Goal: Answer question/provide support: Share knowledge or assist other users

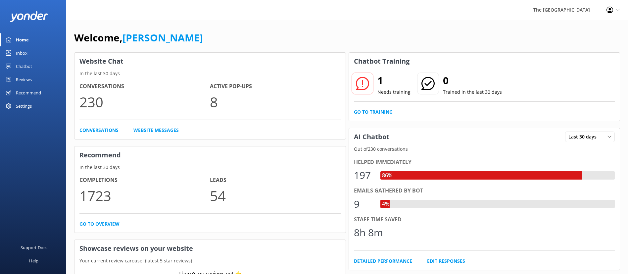
click at [21, 53] on div "Inbox" at bounding box center [22, 52] width 12 height 13
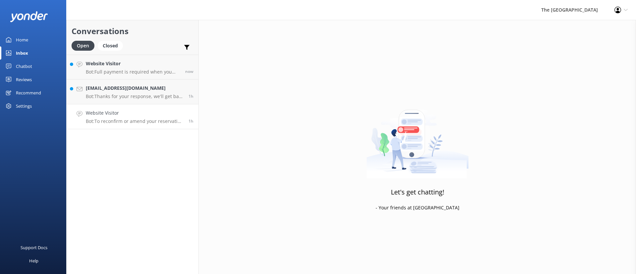
click at [120, 123] on p "Bot: To reconfirm or amend your reservation details, please email [EMAIL_ADDRES…" at bounding box center [135, 121] width 98 height 6
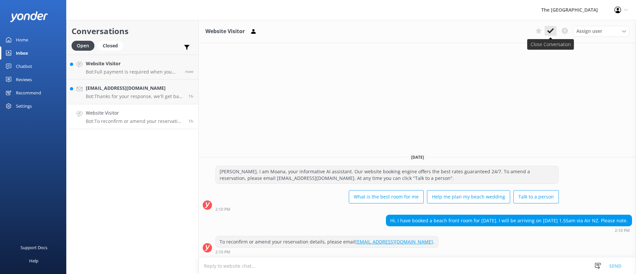
click at [419, 31] on use at bounding box center [550, 30] width 7 height 5
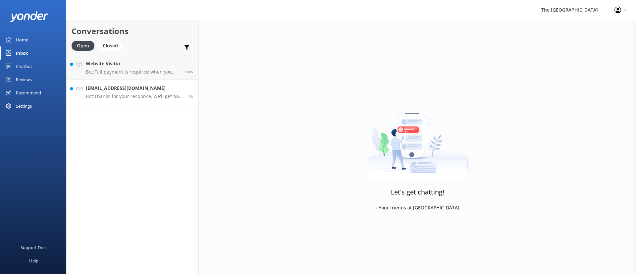
click at [127, 92] on div "[EMAIL_ADDRESS][DOMAIN_NAME] Bot: Thanks for your response, we'll get back to y…" at bounding box center [135, 91] width 98 height 15
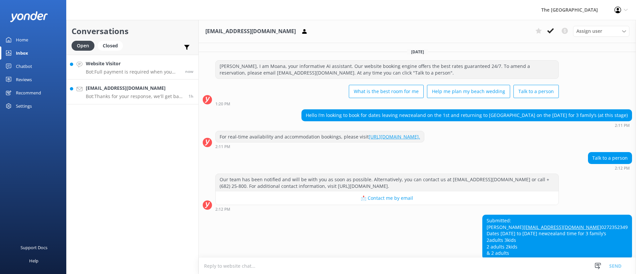
scroll to position [52, 0]
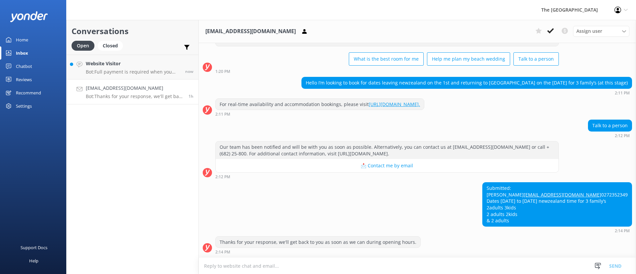
click at [395, 182] on textarea at bounding box center [417, 266] width 437 height 16
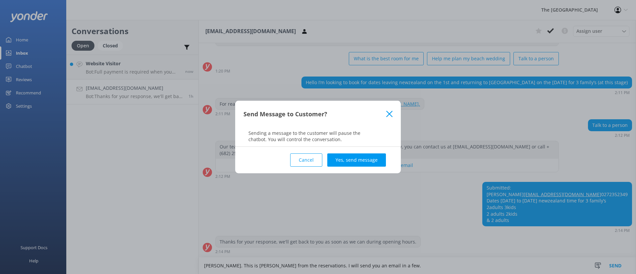
type textarea "[PERSON_NAME]. This is [PERSON_NAME] from the reservations. I will send you an …"
click at [354, 152] on div "Cancel Yes, send message" at bounding box center [317, 160] width 149 height 27
click at [359, 159] on button "Yes, send message" at bounding box center [356, 159] width 59 height 13
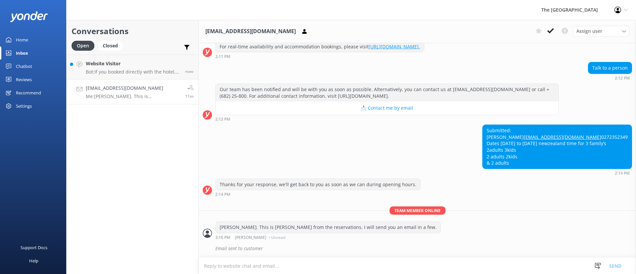
scroll to position [109, 0]
click at [105, 57] on link "Website Visitor Bot: If you booked directly with the hotel, you can amend your …" at bounding box center [133, 67] width 132 height 25
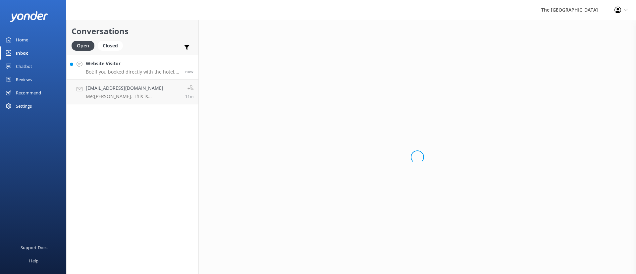
click at [114, 69] on p "Bot: If you booked directly with the hotel, you can amend your booking on the b…" at bounding box center [133, 72] width 94 height 6
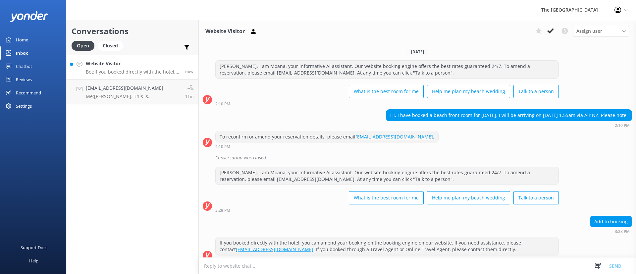
scroll to position [8, 0]
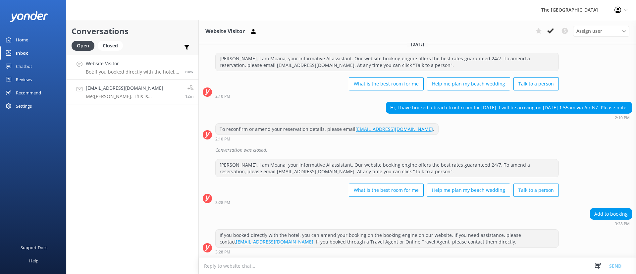
click at [124, 95] on p "Me: [PERSON_NAME]. This is [PERSON_NAME] from the reservations. I will send you…" at bounding box center [133, 96] width 94 height 6
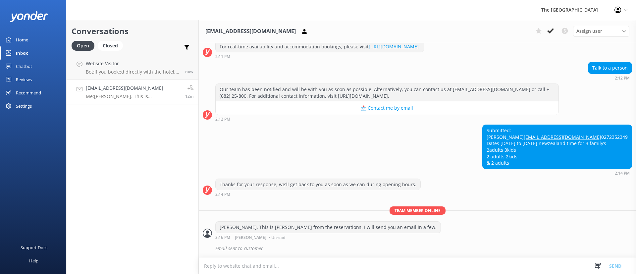
scroll to position [109, 0]
drag, startPoint x: 554, startPoint y: 121, endPoint x: 510, endPoint y: 124, distance: 44.5
click at [419, 125] on div "Submitted: [PERSON_NAME] [EMAIL_ADDRESS][DOMAIN_NAME] 0272352349 Dates [DATE] t…" at bounding box center [557, 147] width 149 height 44
drag, startPoint x: 555, startPoint y: 122, endPoint x: 510, endPoint y: 127, distance: 45.6
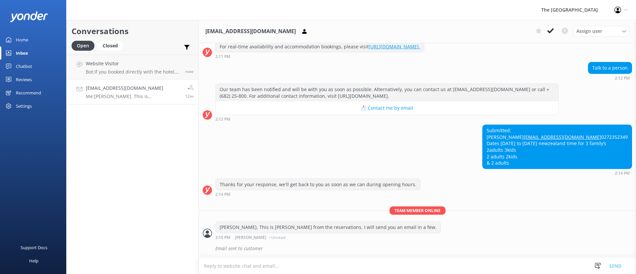
click at [419, 127] on div "Submitted: [PERSON_NAME] [EMAIL_ADDRESS][DOMAIN_NAME] 0272352349 Dates [DATE] t…" at bounding box center [557, 147] width 149 height 44
copy div "[PERSON_NAME]"
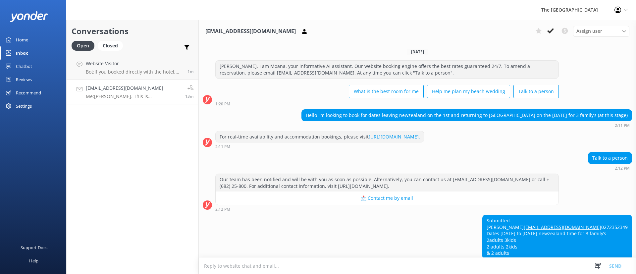
click at [126, 83] on link "[EMAIL_ADDRESS][DOMAIN_NAME] Me: [PERSON_NAME]. This is [PERSON_NAME] from the …" at bounding box center [133, 92] width 132 height 25
click at [129, 73] on p "Bot: If you booked directly with the hotel, you can amend your booking on the b…" at bounding box center [134, 72] width 97 height 6
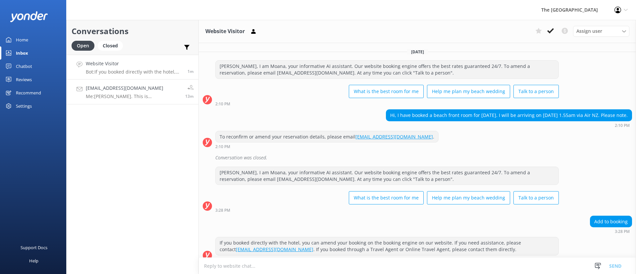
click at [164, 86] on h4 "[EMAIL_ADDRESS][DOMAIN_NAME]" at bounding box center [133, 87] width 94 height 7
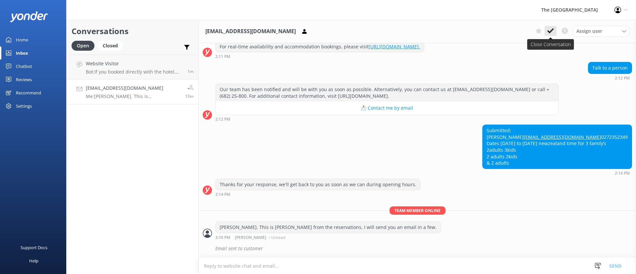
scroll to position [109, 0]
click at [419, 29] on icon at bounding box center [550, 30] width 7 height 7
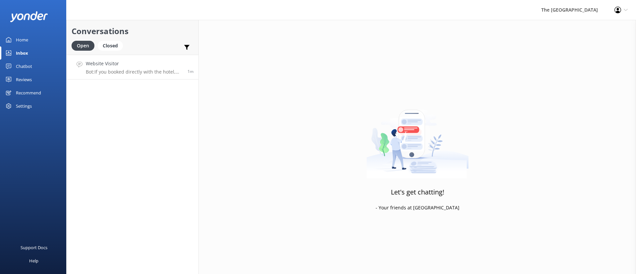
click at [132, 74] on p "Bot: If you booked directly with the hotel, you can amend your booking on the b…" at bounding box center [134, 72] width 97 height 6
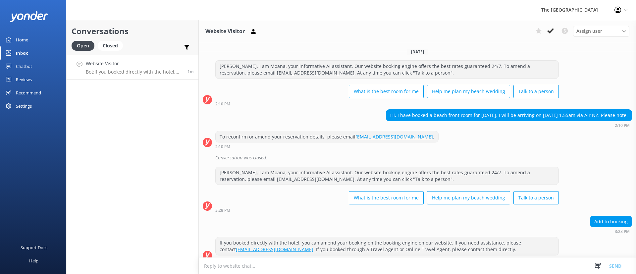
scroll to position [8, 0]
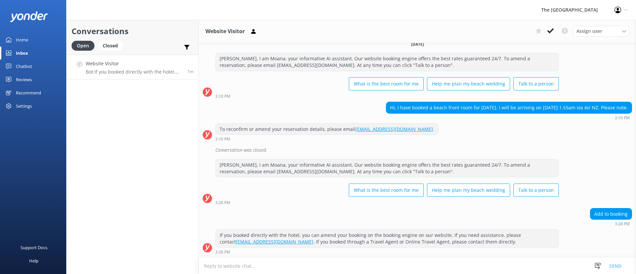
click at [279, 182] on div "What is the best room for me Help me plan my beach wedding Talk to a person" at bounding box center [387, 191] width 344 height 19
click at [419, 143] on div "To reconfirm or amend your reservation details, please email [EMAIL_ADDRESS][DO…" at bounding box center [417, 134] width 437 height 22
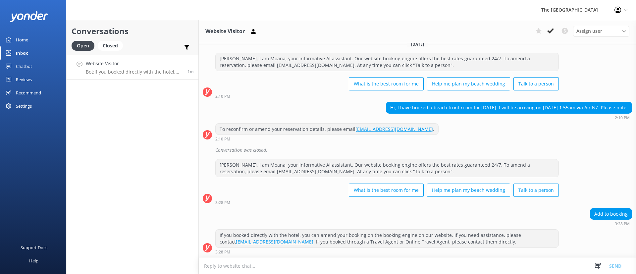
click at [419, 143] on div "To reconfirm or amend your reservation details, please email [EMAIL_ADDRESS][DO…" at bounding box center [417, 134] width 437 height 22
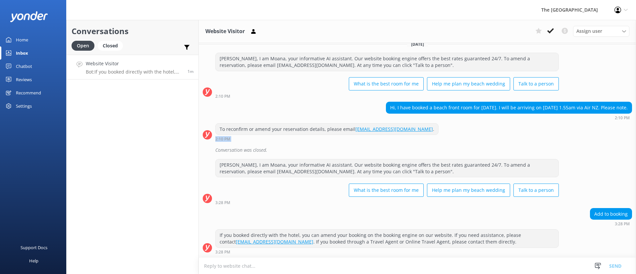
click at [419, 143] on div "To reconfirm or amend your reservation details, please email [EMAIL_ADDRESS][DO…" at bounding box center [417, 134] width 437 height 22
click at [281, 182] on textarea at bounding box center [417, 266] width 437 height 16
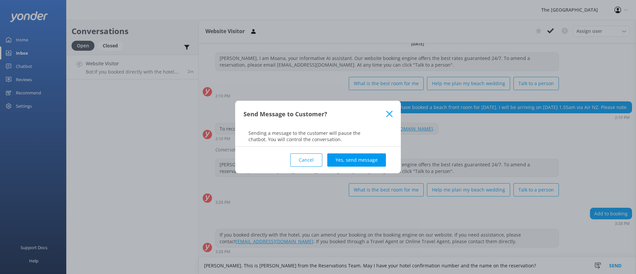
type textarea "[PERSON_NAME]. This is [PERSON_NAME] from the Reservations Team. May I have you…"
click at [362, 148] on div "Cancel Yes, send message" at bounding box center [317, 160] width 149 height 27
click at [362, 157] on button "Yes, send message" at bounding box center [356, 159] width 59 height 13
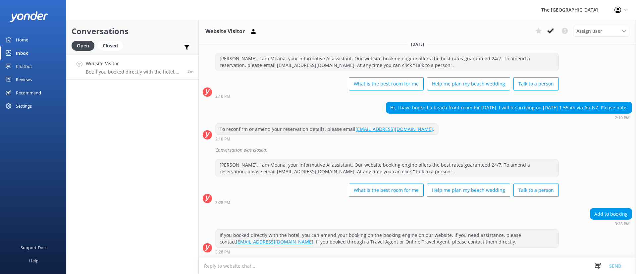
scroll to position [50, 0]
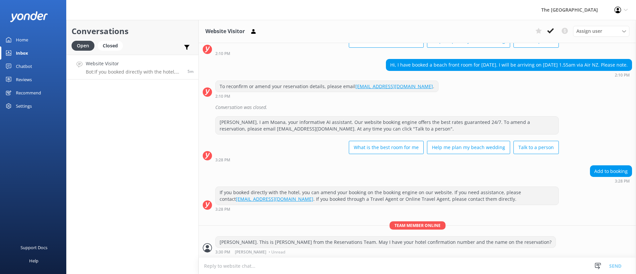
click at [419, 182] on div "Team member online [PERSON_NAME]. This is [PERSON_NAME] from the Reservations T…" at bounding box center [417, 239] width 437 height 36
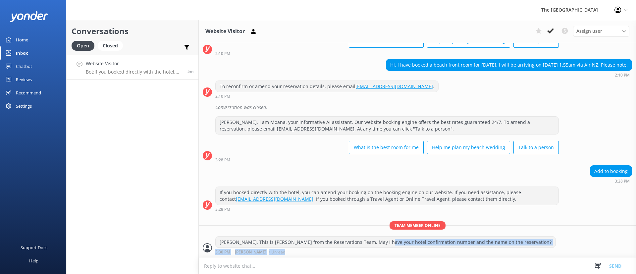
drag, startPoint x: 532, startPoint y: 251, endPoint x: 378, endPoint y: 232, distance: 154.9
click at [378, 182] on div "Team member online [PERSON_NAME]. This is [PERSON_NAME] from the Reservations T…" at bounding box center [417, 239] width 437 height 36
click at [111, 44] on div "Closed" at bounding box center [110, 46] width 25 height 10
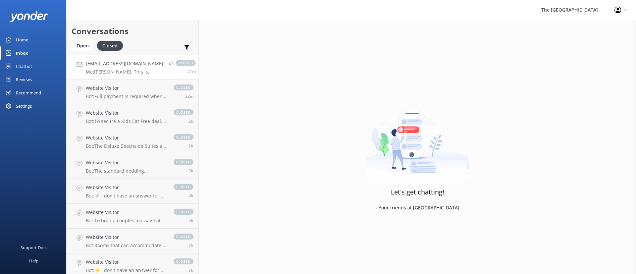
click at [127, 78] on link "[EMAIL_ADDRESS][DOMAIN_NAME] Me: [PERSON_NAME]. This is [PERSON_NAME] from the …" at bounding box center [133, 67] width 132 height 25
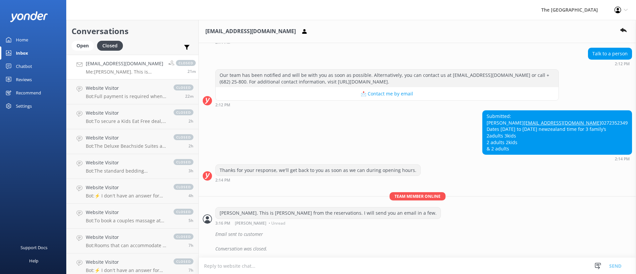
scroll to position [124, 0]
copy div "Dates [DATE] to [DATE] newzealand time for 3 family’s 2adults 3kids 2 adults 2k…"
drag, startPoint x: 514, startPoint y: 130, endPoint x: 606, endPoint y: 148, distance: 93.8
click at [419, 148] on div "Submitted: [PERSON_NAME] [EMAIL_ADDRESS][DOMAIN_NAME] 0272352349 Dates [DATE] t…" at bounding box center [557, 133] width 149 height 44
click at [419, 116] on div "Submitted: [PERSON_NAME] [EMAIL_ADDRESS][DOMAIN_NAME] 0272352349 Dates [DATE] t…" at bounding box center [557, 133] width 149 height 44
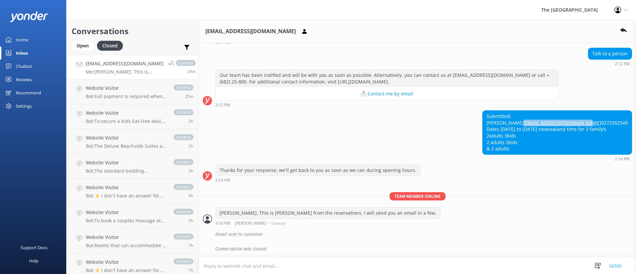
drag, startPoint x: 580, startPoint y: 114, endPoint x: 497, endPoint y: 119, distance: 83.3
click at [419, 119] on div "Submitted: [PERSON_NAME] [EMAIL_ADDRESS][DOMAIN_NAME] 0272352349 Dates [DATE] t…" at bounding box center [417, 135] width 437 height 51
copy link "[EMAIL_ADDRESS][DOMAIN_NAME]"
drag, startPoint x: 556, startPoint y: 109, endPoint x: 498, endPoint y: 114, distance: 57.9
click at [419, 114] on div "Submitted: [PERSON_NAME] [EMAIL_ADDRESS][DOMAIN_NAME] 0272352349 Dates [DATE] t…" at bounding box center [417, 135] width 437 height 51
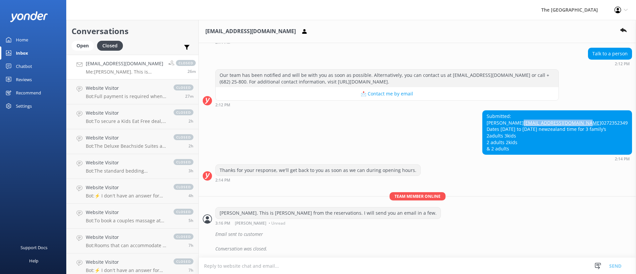
click at [419, 114] on div "Submitted: [PERSON_NAME] [EMAIL_ADDRESS][DOMAIN_NAME] 0272352349 Dates [DATE] t…" at bounding box center [417, 135] width 437 height 51
drag, startPoint x: 512, startPoint y: 110, endPoint x: 561, endPoint y: 110, distance: 48.7
click at [419, 111] on div "Submitted: [PERSON_NAME] [EMAIL_ADDRESS][DOMAIN_NAME] 0272352349 Dates [DATE] t…" at bounding box center [557, 133] width 149 height 44
copy div "[PERSON_NAME]"
click at [76, 45] on div "Open" at bounding box center [83, 46] width 22 height 10
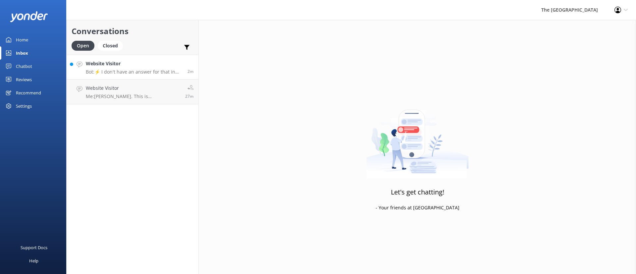
click at [113, 74] on p "Bot: ⚡ I don't have an answer for that in my knowledge base. Please try and rep…" at bounding box center [134, 72] width 97 height 6
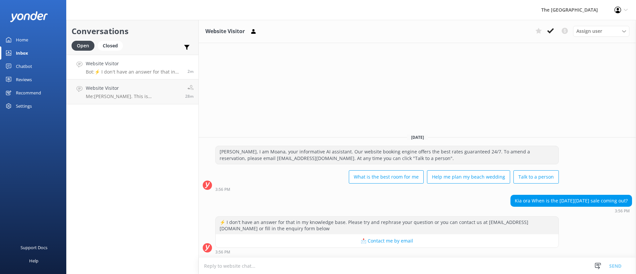
click at [419, 101] on div "Website Visitor Assign user Rarotongan Tata [PERSON_NAME] Laisa [PERSON_NAME] […" at bounding box center [417, 147] width 437 height 254
click at [419, 97] on div "Website Visitor Assign user Rarotongan Tata [PERSON_NAME] Laisa [PERSON_NAME] […" at bounding box center [417, 147] width 437 height 254
click at [151, 87] on h4 "Website Visitor" at bounding box center [133, 87] width 94 height 7
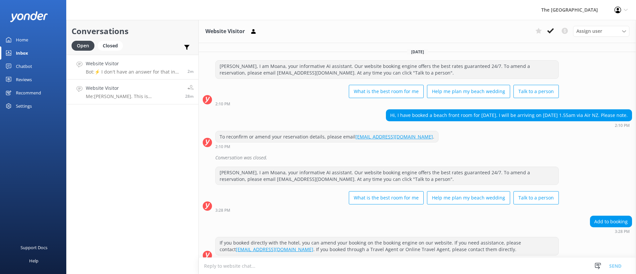
scroll to position [50, 0]
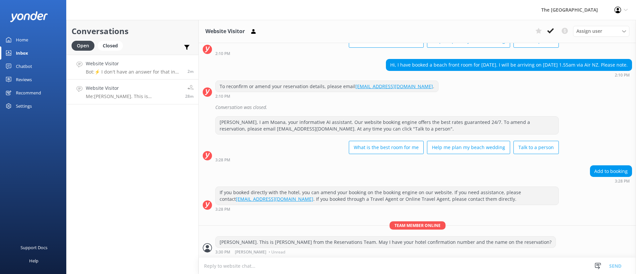
click at [141, 65] on h4 "Website Visitor" at bounding box center [134, 63] width 97 height 7
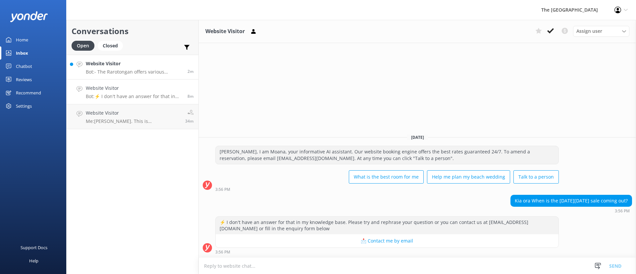
click at [144, 70] on p "Bot: - The Rarotongan offers various interconnecting family suites, including 2…" at bounding box center [134, 72] width 97 height 6
